Goal: Information Seeking & Learning: Find specific fact

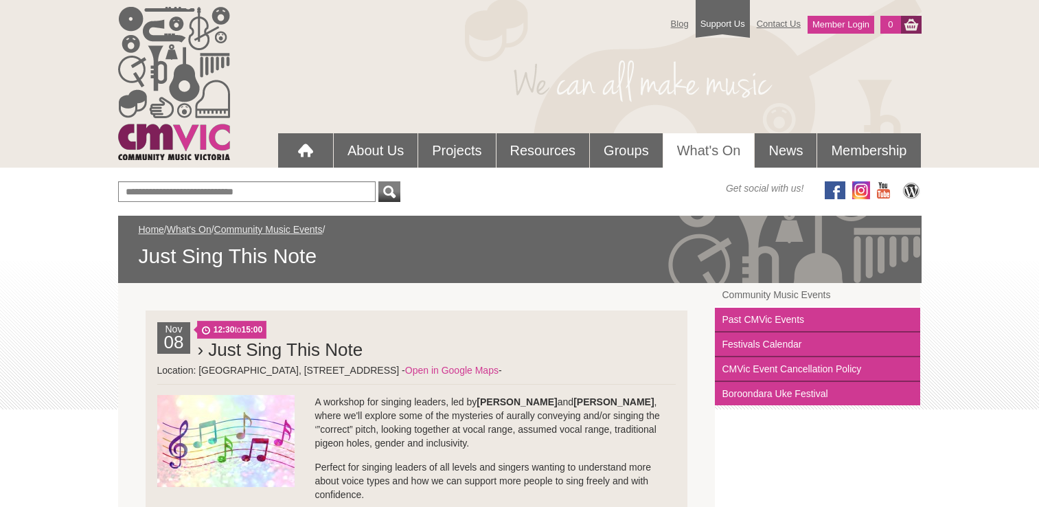
scroll to position [95, 0]
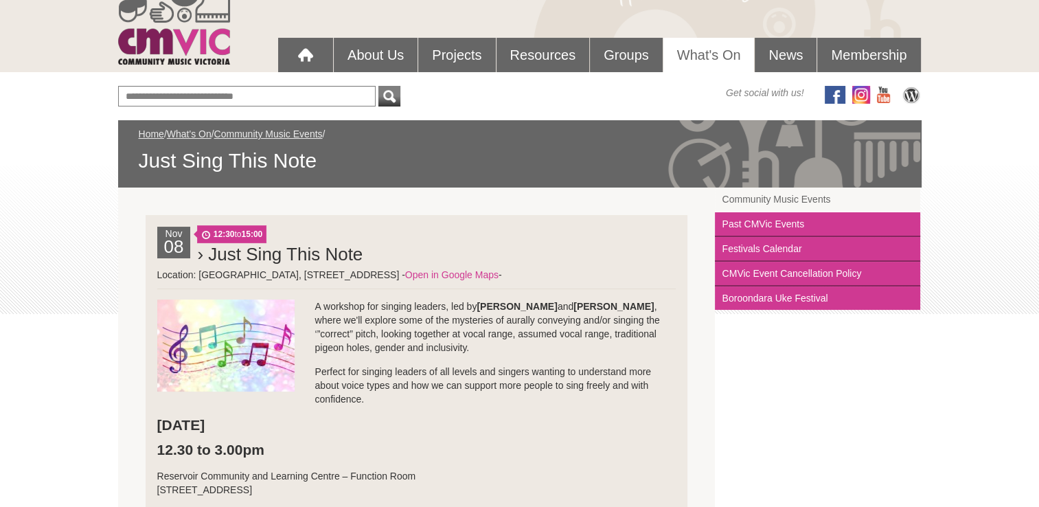
click at [539, 249] on h2 "› Just Sing This Note" at bounding box center [436, 253] width 478 height 27
click at [498, 273] on link "Open in Google Maps" at bounding box center [451, 274] width 93 height 11
click at [498, 274] on link "Open in Google Maps" at bounding box center [451, 274] width 93 height 11
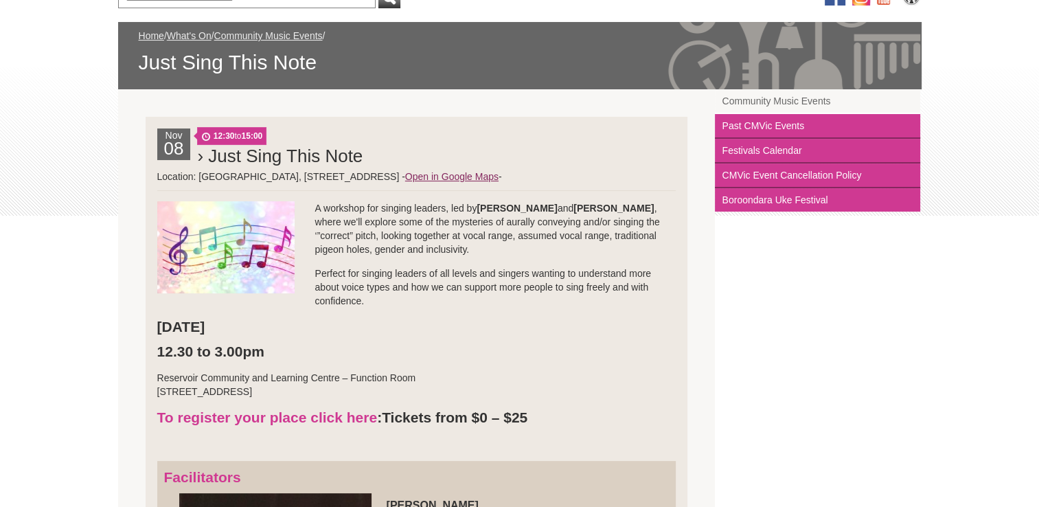
scroll to position [222, 0]
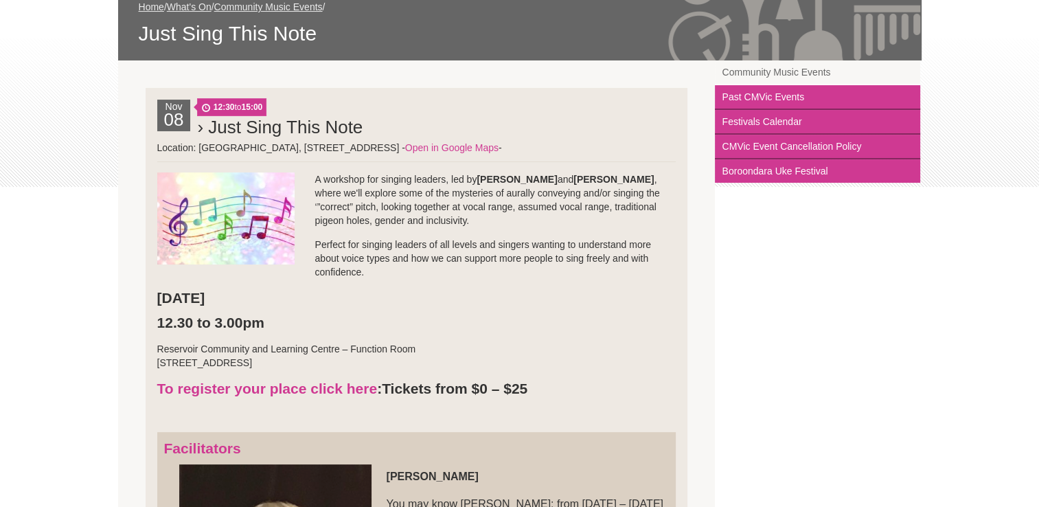
click at [313, 178] on p "A workshop for singing leaders, led by [PERSON_NAME] and [PERSON_NAME] , where …" at bounding box center [416, 199] width 519 height 55
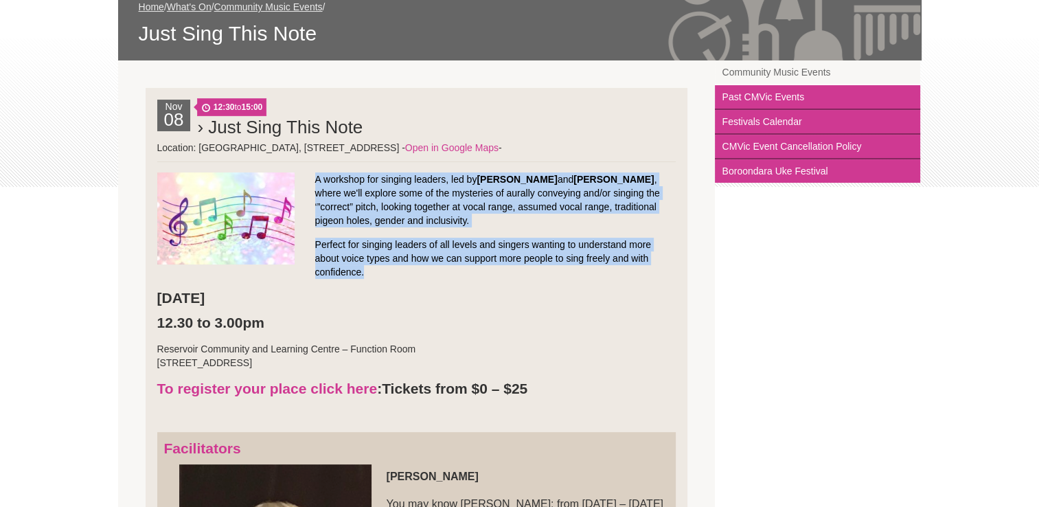
drag, startPoint x: 316, startPoint y: 176, endPoint x: 395, endPoint y: 270, distance: 122.8
copy li "A workshop for singing leaders, led by [PERSON_NAME] and [PERSON_NAME] , where …"
